Goal: Information Seeking & Learning: Learn about a topic

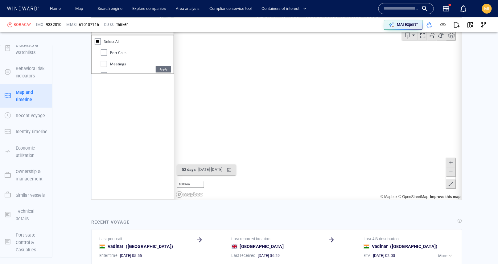
scroll to position [431, 0]
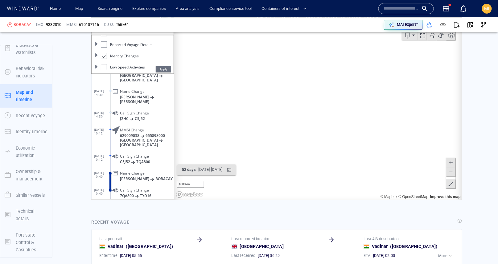
click at [405, 8] on input "text" at bounding box center [400, 8] width 35 height 9
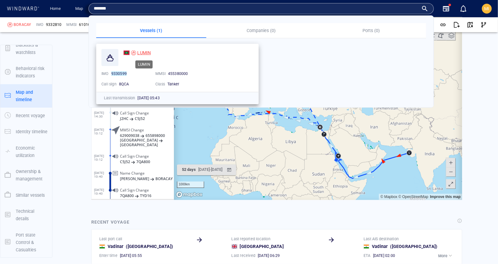
type input "*******"
click at [141, 52] on span "LUMIN" at bounding box center [144, 52] width 14 height 5
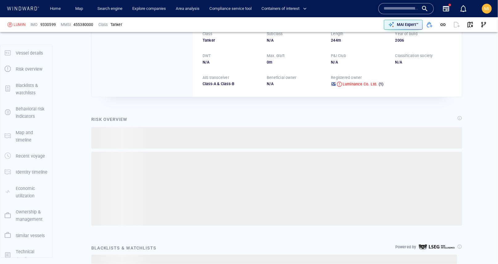
scroll to position [16, 0]
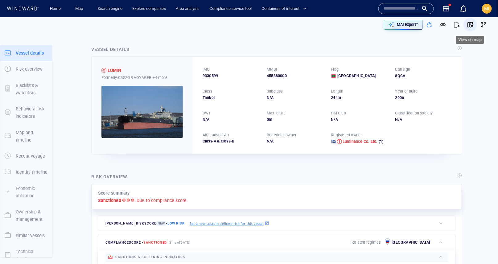
click at [469, 24] on span "button" at bounding box center [470, 25] width 6 height 6
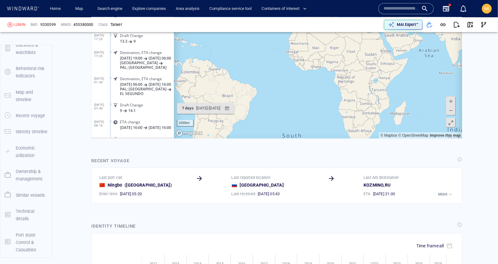
scroll to position [883, 0]
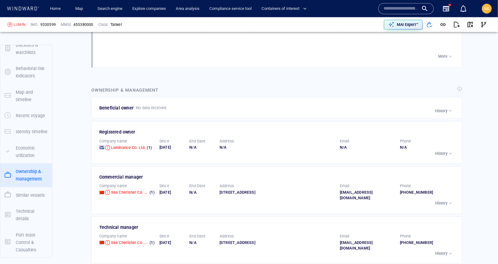
scroll to position [1182, 0]
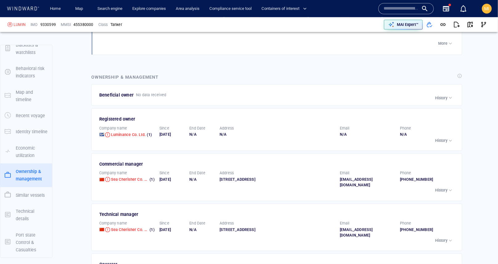
click at [444, 138] on p "History" at bounding box center [441, 141] width 12 height 6
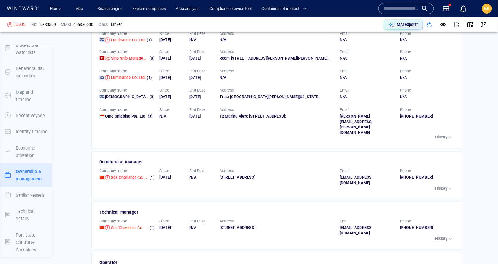
scroll to position [1281, 0]
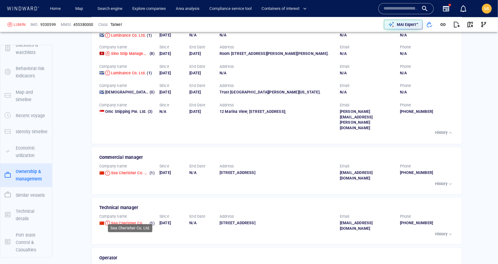
click at [132, 221] on span "Sea Cherisher Co. Ltd." at bounding box center [131, 223] width 40 height 5
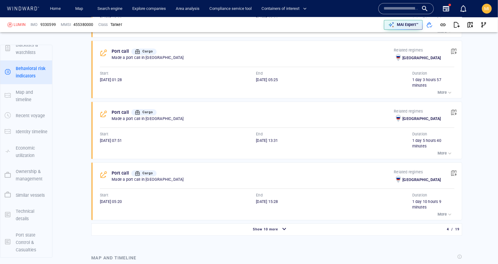
scroll to position [482, 0]
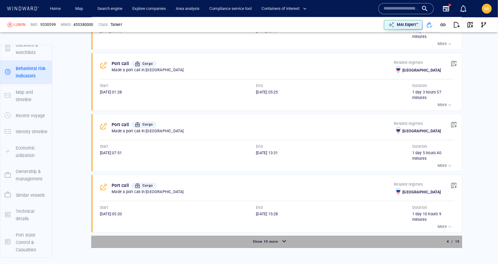
click at [274, 239] on span "Show 10 more" at bounding box center [265, 241] width 25 height 4
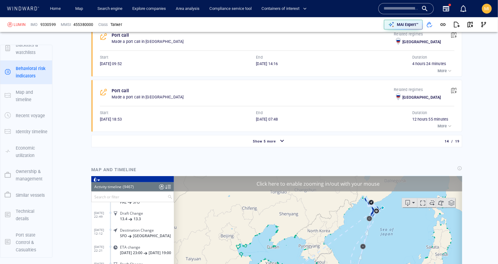
scroll to position [1160, 0]
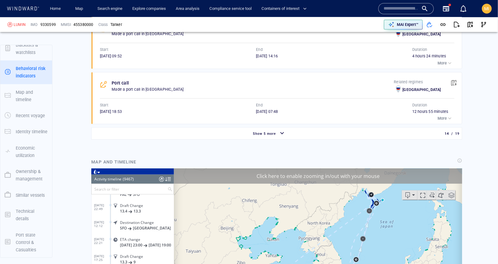
click at [31, 95] on p "Map and timeline" at bounding box center [32, 95] width 32 height 15
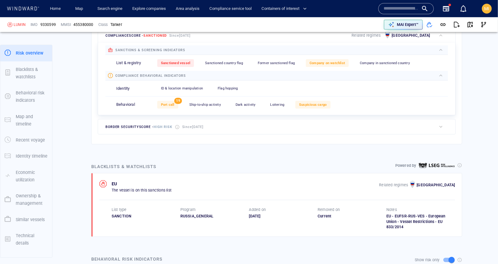
scroll to position [206, 0]
click at [166, 103] on span "Port call" at bounding box center [168, 105] width 14 height 4
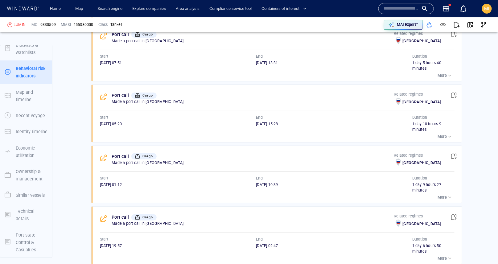
scroll to position [574, 0]
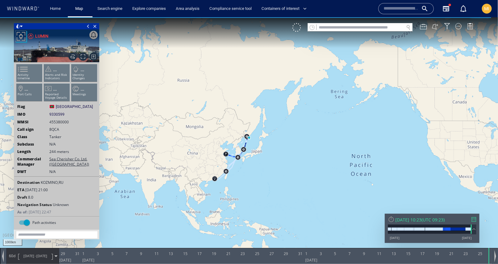
drag, startPoint x: 195, startPoint y: 156, endPoint x: 134, endPoint y: 134, distance: 65.3
click at [134, 134] on canvas "Map" at bounding box center [249, 137] width 498 height 241
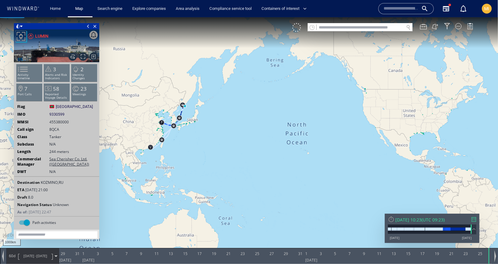
drag, startPoint x: 233, startPoint y: 144, endPoint x: 229, endPoint y: 129, distance: 14.9
click at [229, 129] on canvas "Map" at bounding box center [249, 137] width 498 height 241
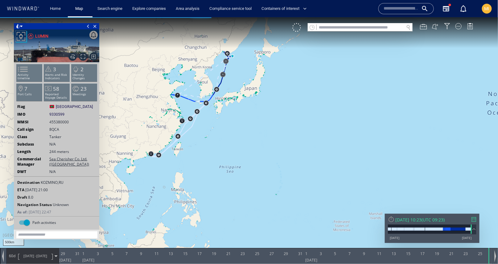
drag, startPoint x: 173, startPoint y: 133, endPoint x: 222, endPoint y: 127, distance: 50.0
click at [223, 127] on canvas "Map" at bounding box center [249, 137] width 498 height 241
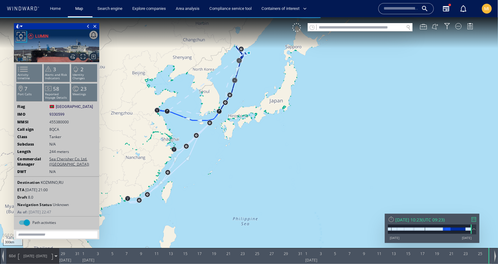
drag, startPoint x: 222, startPoint y: 127, endPoint x: 236, endPoint y: 161, distance: 37.5
click at [236, 161] on canvas "Map" at bounding box center [249, 137] width 498 height 241
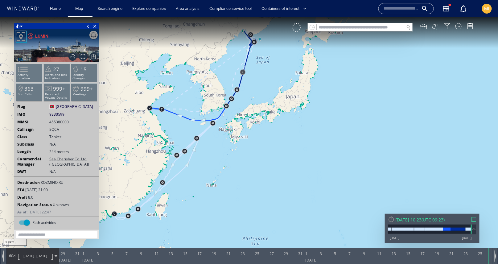
click at [260, 98] on canvas "Map" at bounding box center [249, 137] width 498 height 241
click at [458, 27] on div at bounding box center [458, 26] width 6 height 6
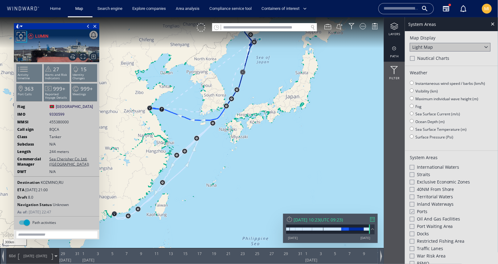
click at [395, 49] on div at bounding box center [394, 48] width 21 height 8
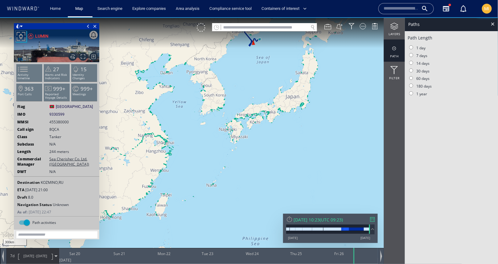
drag, startPoint x: 249, startPoint y: 99, endPoint x: 249, endPoint y: 152, distance: 53.0
click at [249, 150] on canvas "Map" at bounding box center [249, 137] width 498 height 241
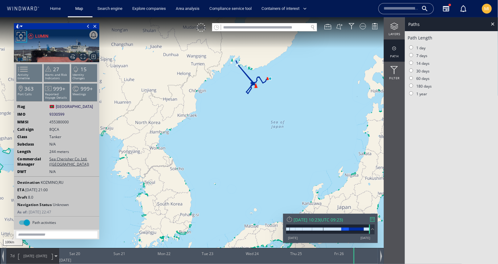
drag, startPoint x: 261, startPoint y: 98, endPoint x: 246, endPoint y: 110, distance: 19.7
click at [246, 110] on canvas "Map" at bounding box center [249, 137] width 498 height 241
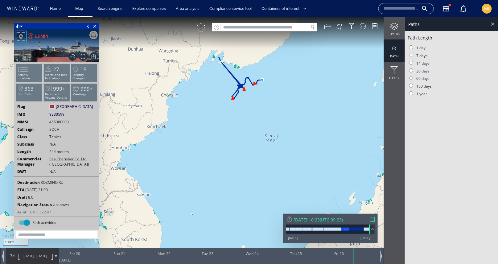
drag, startPoint x: 246, startPoint y: 106, endPoint x: 189, endPoint y: 142, distance: 67.3
click at [189, 141] on canvas "Map" at bounding box center [249, 137] width 498 height 241
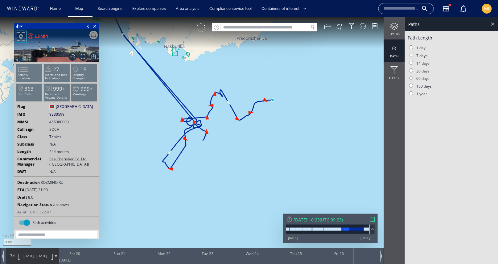
drag, startPoint x: 186, startPoint y: 138, endPoint x: 228, endPoint y: 178, distance: 58.0
click at [228, 177] on canvas "Map" at bounding box center [249, 137] width 498 height 241
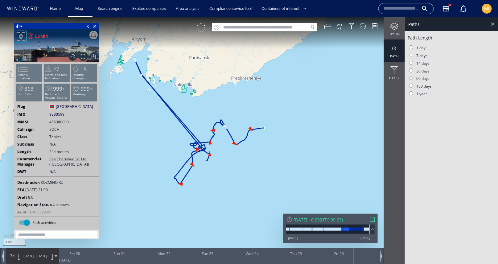
click at [228, 181] on canvas "Map" at bounding box center [249, 137] width 498 height 241
click at [43, 35] on div "LUMIN" at bounding box center [41, 35] width 13 height 7
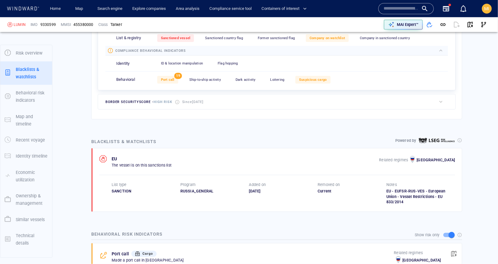
scroll to position [256, 0]
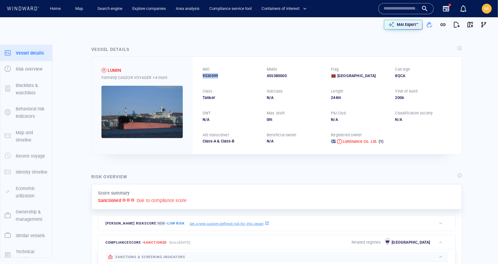
drag, startPoint x: 218, startPoint y: 76, endPoint x: 199, endPoint y: 76, distance: 19.7
click at [199, 76] on div "IMO 9330599 MMSI 455380000 Flag Maldives Call sign 8QCA Class Tanker Subclass N…" at bounding box center [327, 105] width 269 height 97
copy span "9330599"
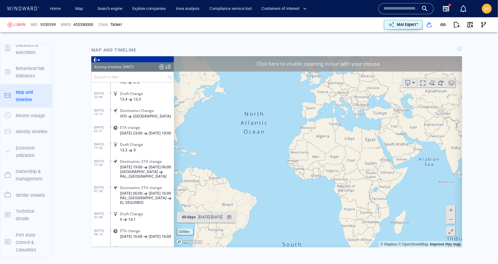
scroll to position [690, 0]
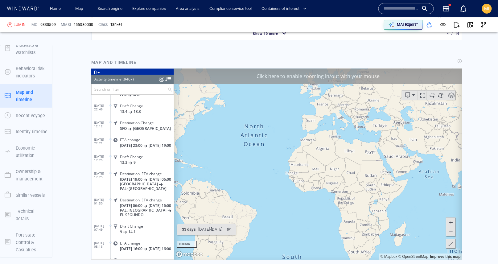
click at [132, 89] on input "text" at bounding box center [129, 89] width 76 height 10
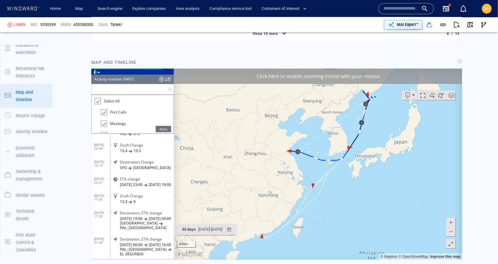
click at [99, 97] on div at bounding box center [97, 100] width 6 height 7
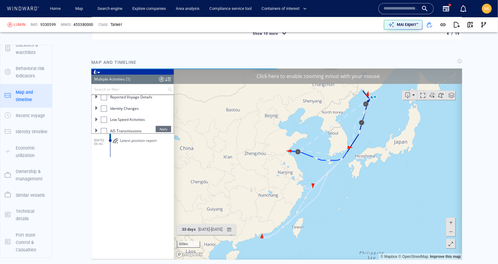
scroll to position [76, 0]
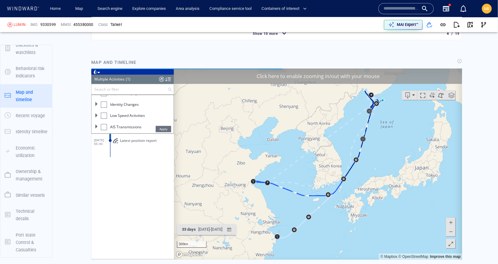
click at [104, 103] on div at bounding box center [103, 104] width 6 height 6
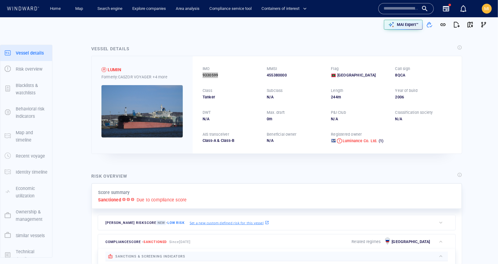
scroll to position [0, 0]
drag, startPoint x: 287, startPoint y: 75, endPoint x: 267, endPoint y: 75, distance: 20.3
click at [267, 75] on div "455380000" at bounding box center [295, 76] width 57 height 6
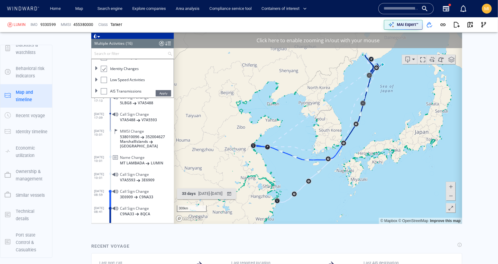
scroll to position [727, 0]
drag, startPoint x: 358, startPoint y: 158, endPoint x: 337, endPoint y: 194, distance: 41.7
click at [339, 188] on canvas "Map" at bounding box center [317, 127] width 288 height 191
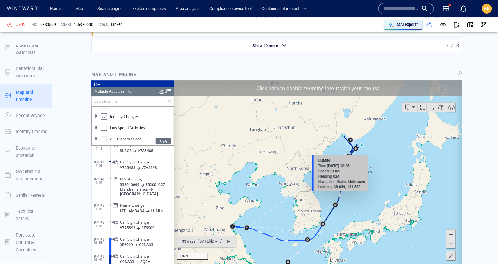
scroll to position [657, 0]
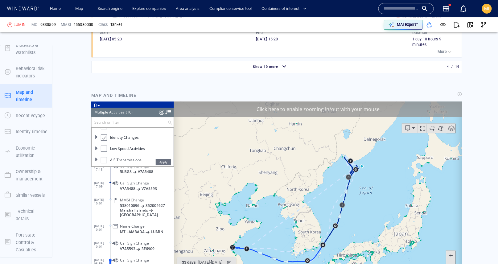
click at [324, 116] on canvas "Map" at bounding box center [317, 196] width 288 height 191
click at [323, 111] on div "Click here to enable zooming in/out with your mouse" at bounding box center [317, 108] width 288 height 15
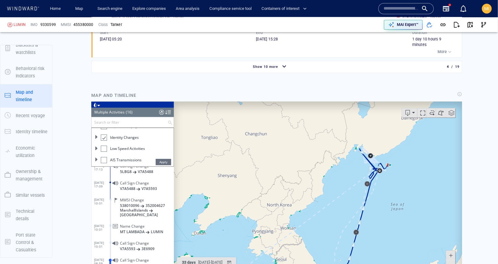
drag, startPoint x: 373, startPoint y: 170, endPoint x: 335, endPoint y: 186, distance: 40.9
click at [335, 186] on canvas "Map" at bounding box center [317, 196] width 288 height 191
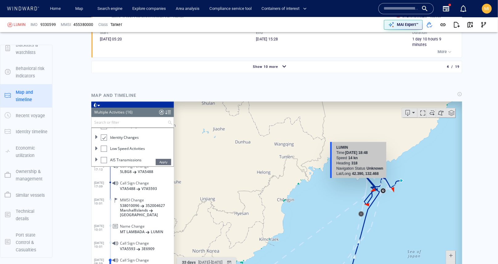
scroll to position [653, 0]
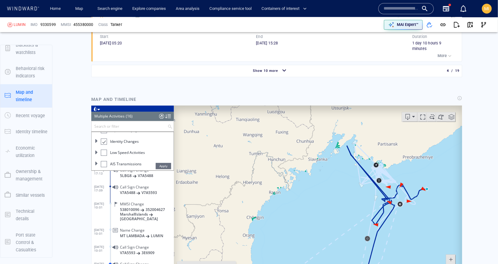
click at [365, 239] on canvas "Map" at bounding box center [317, 200] width 288 height 191
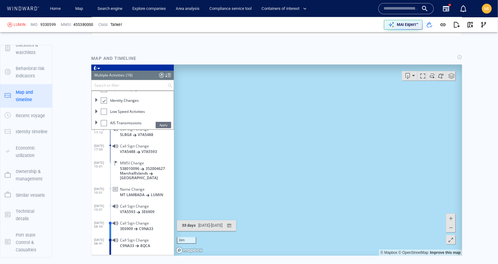
click at [350, 177] on canvas "Map" at bounding box center [317, 159] width 288 height 191
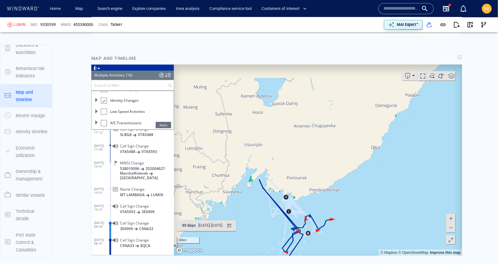
drag, startPoint x: 325, startPoint y: 207, endPoint x: 349, endPoint y: 135, distance: 76.2
click at [348, 138] on canvas "Map" at bounding box center [317, 159] width 288 height 191
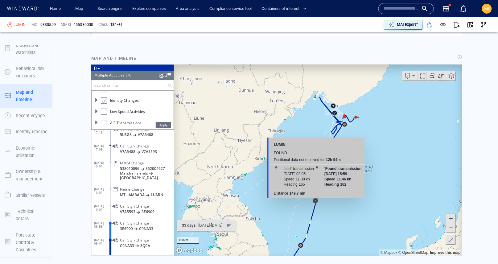
click at [314, 201] on canvas "Map" at bounding box center [317, 159] width 288 height 191
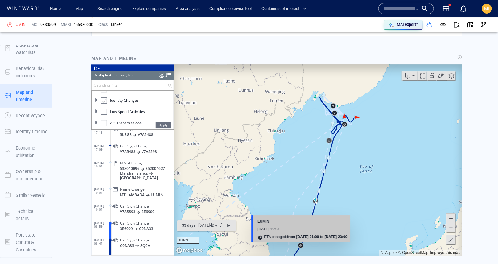
click at [298, 243] on canvas "Map" at bounding box center [317, 159] width 288 height 191
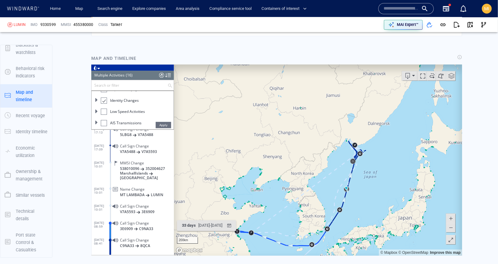
drag, startPoint x: 270, startPoint y: 215, endPoint x: 333, endPoint y: 185, distance: 69.5
click at [331, 186] on canvas "Map" at bounding box center [317, 159] width 288 height 191
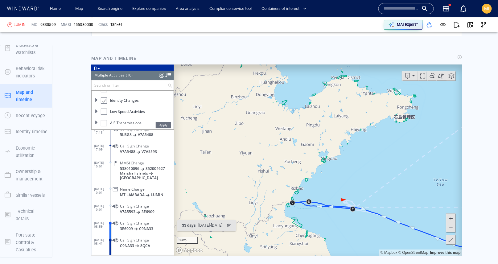
drag, startPoint x: 293, startPoint y: 218, endPoint x: 308, endPoint y: 206, distance: 18.8
click at [308, 207] on canvas "Map" at bounding box center [317, 159] width 288 height 191
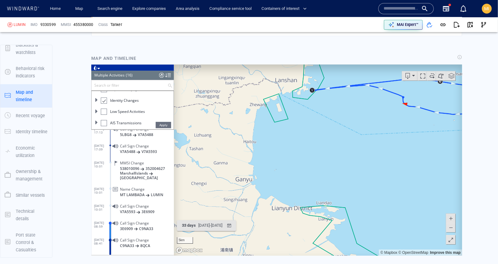
drag, startPoint x: 325, startPoint y: 141, endPoint x: 325, endPoint y: 222, distance: 81.0
click at [325, 222] on canvas "Map" at bounding box center [317, 159] width 288 height 191
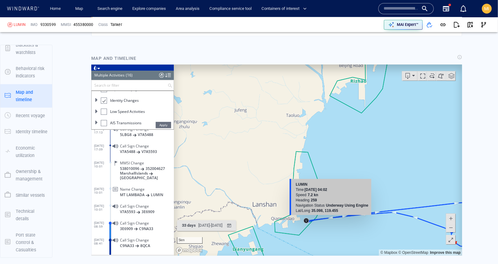
scroll to position [670, 0]
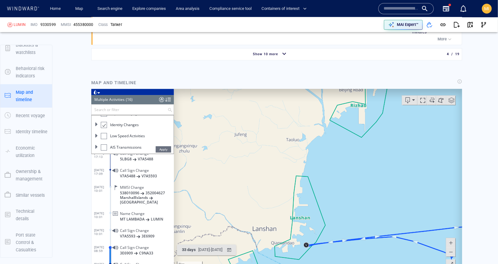
drag, startPoint x: 315, startPoint y: 215, endPoint x: 319, endPoint y: 181, distance: 34.5
click at [319, 181] on canvas "Map" at bounding box center [317, 183] width 288 height 191
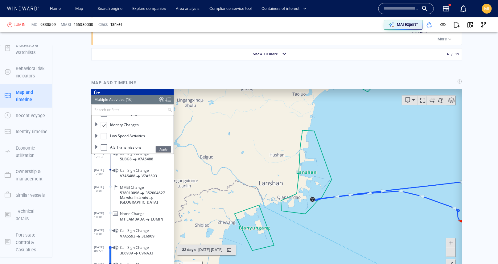
drag, startPoint x: 325, startPoint y: 171, endPoint x: 327, endPoint y: 150, distance: 20.7
click at [327, 150] on canvas "Map" at bounding box center [317, 183] width 288 height 191
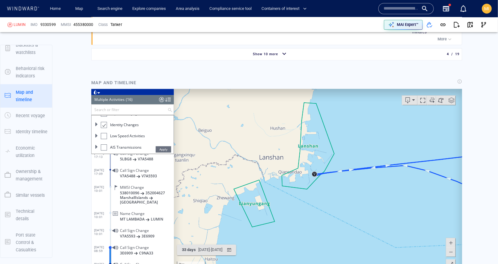
drag, startPoint x: 316, startPoint y: 172, endPoint x: 311, endPoint y: 190, distance: 19.1
click at [312, 190] on canvas "Map" at bounding box center [317, 183] width 288 height 191
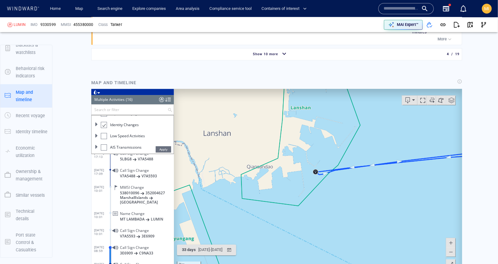
drag, startPoint x: 313, startPoint y: 177, endPoint x: 293, endPoint y: 193, distance: 26.5
click at [293, 192] on canvas "Map" at bounding box center [317, 183] width 288 height 191
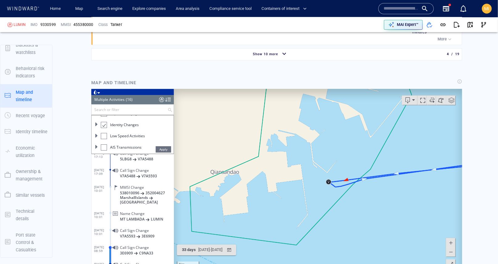
drag, startPoint x: 273, startPoint y: 196, endPoint x: 321, endPoint y: 196, distance: 48.1
click at [321, 196] on canvas "Map" at bounding box center [317, 183] width 288 height 191
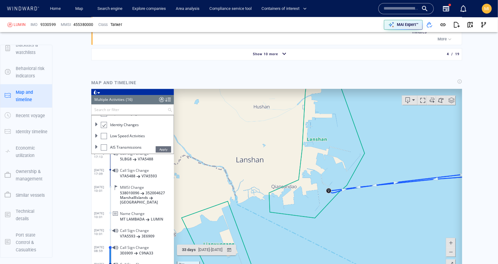
drag, startPoint x: 320, startPoint y: 197, endPoint x: 298, endPoint y: 210, distance: 25.3
click at [298, 210] on canvas "Map" at bounding box center [317, 183] width 288 height 191
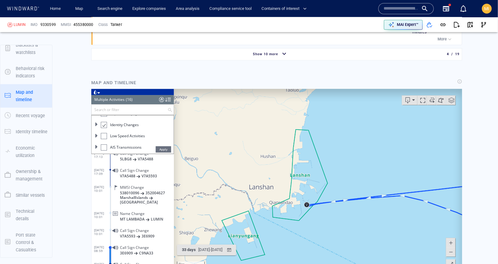
drag, startPoint x: 300, startPoint y: 206, endPoint x: 306, endPoint y: 169, distance: 37.5
click at [306, 169] on canvas "Map" at bounding box center [317, 183] width 288 height 191
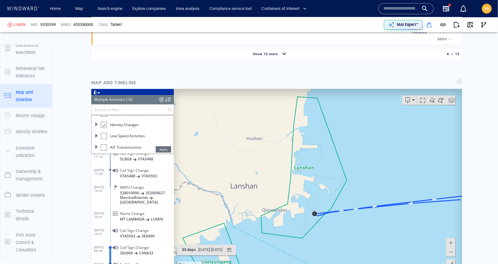
drag, startPoint x: 306, startPoint y: 169, endPoint x: 302, endPoint y: 218, distance: 49.2
click at [303, 218] on canvas "Map" at bounding box center [317, 183] width 288 height 191
click at [305, 190] on canvas "Map" at bounding box center [317, 183] width 288 height 191
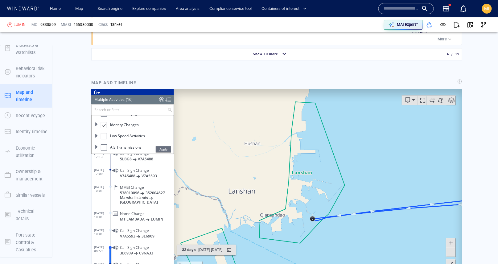
drag, startPoint x: 470, startPoint y: 150, endPoint x: 468, endPoint y: 101, distance: 49.0
